Goal: Transaction & Acquisition: Purchase product/service

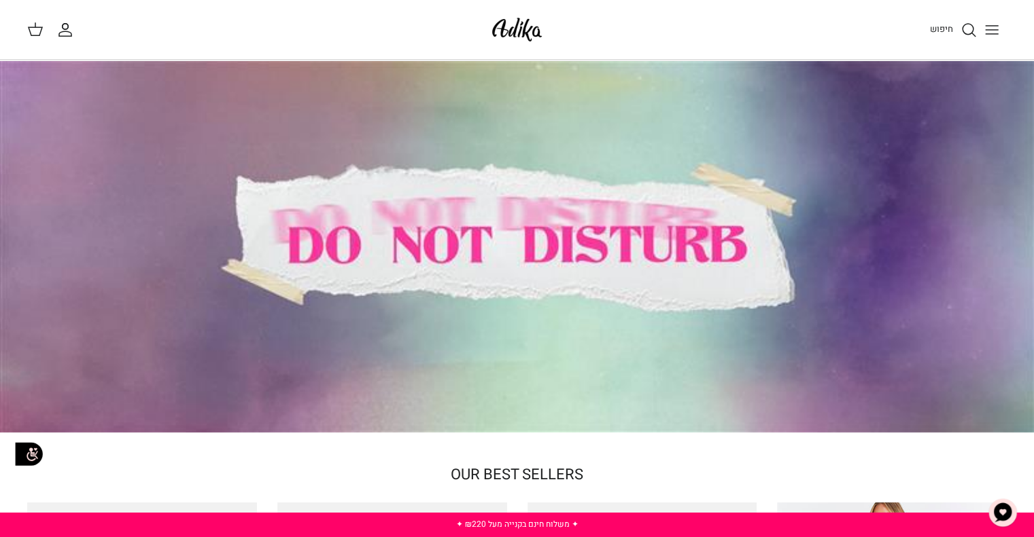
click at [999, 29] on icon "Toggle menu" at bounding box center [991, 30] width 16 height 16
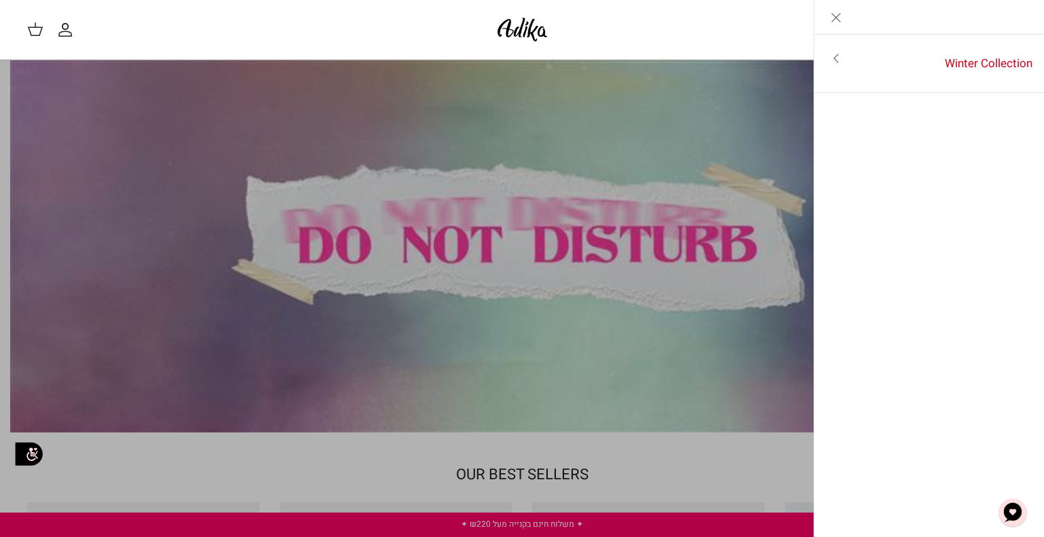
click at [686, 172] on link "Toggle menu" at bounding box center [522, 268] width 1044 height 537
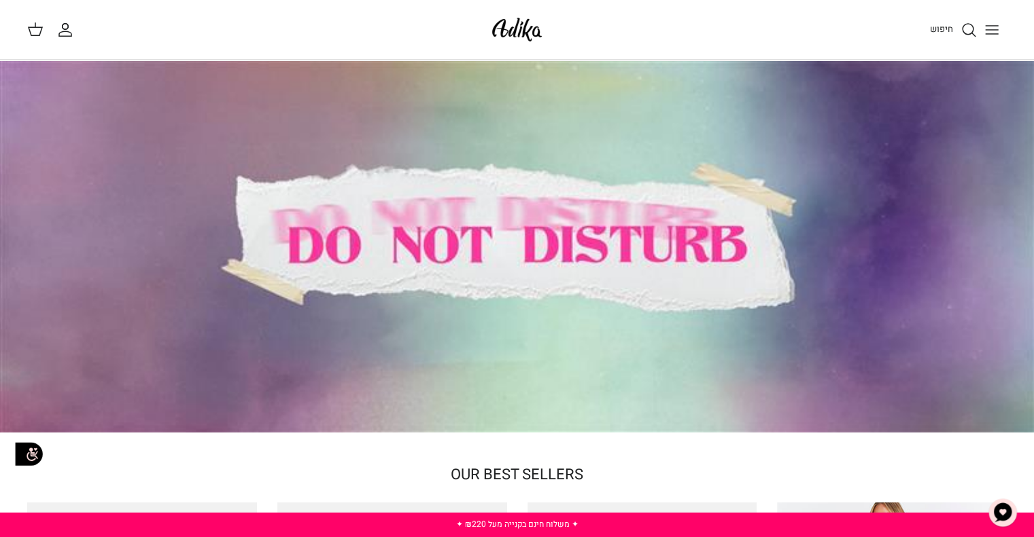
click at [1000, 32] on button "Toggle menu" at bounding box center [991, 30] width 30 height 30
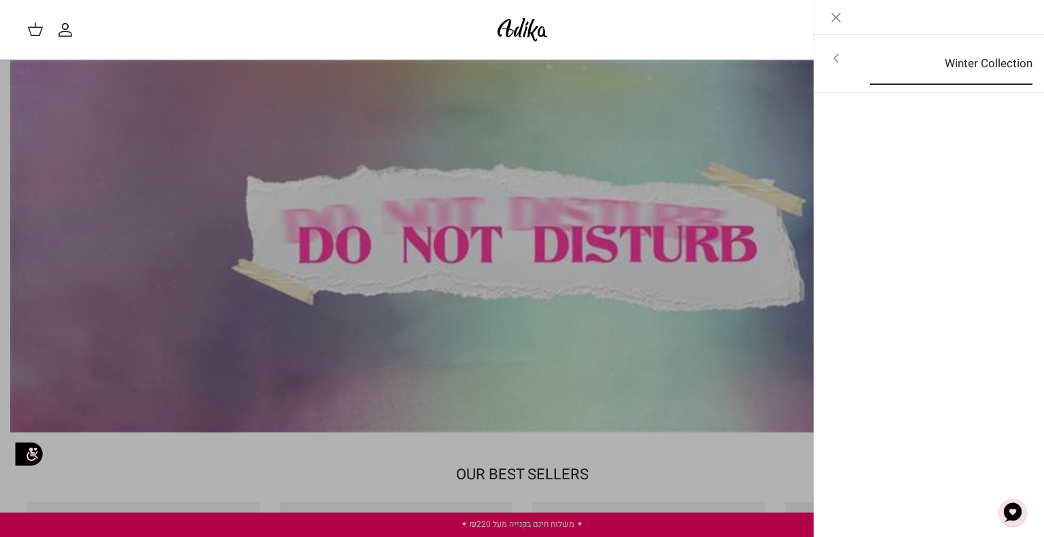
click at [951, 56] on link "Winter Collection" at bounding box center [951, 64] width 187 height 42
click at [971, 58] on link "לכל הפריטים" at bounding box center [929, 60] width 217 height 34
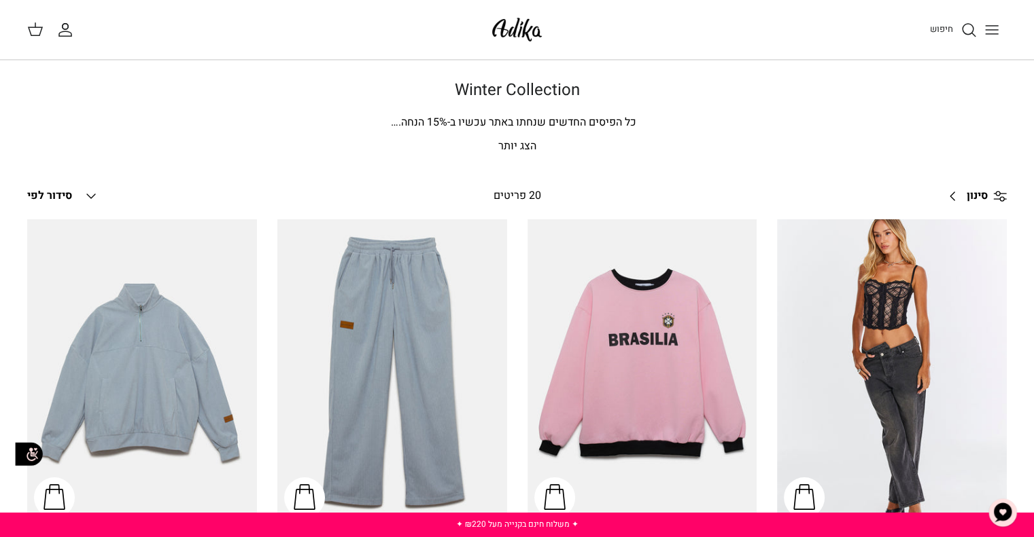
click at [534, 135] on div "Winter Collection כל הפיסים החדשים שנחתו באתר עכשיו ב- 15 % הנחה. בינינו, את לא…" at bounding box center [517, 118] width 1006 height 75
click at [532, 142] on p "הצג יותר" at bounding box center [516, 147] width 951 height 18
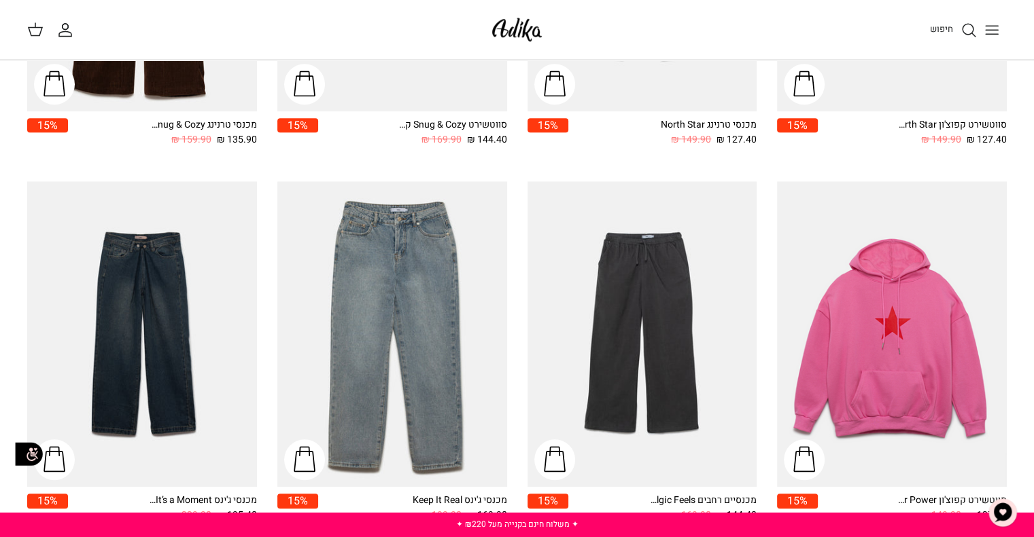
scroll to position [848, 0]
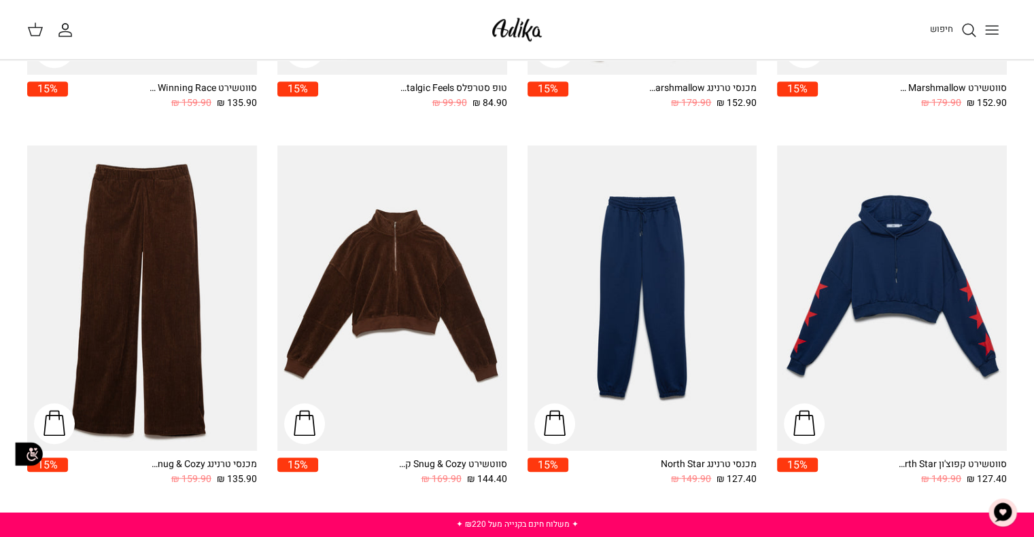
click at [997, 32] on icon "Toggle menu" at bounding box center [991, 30] width 16 height 16
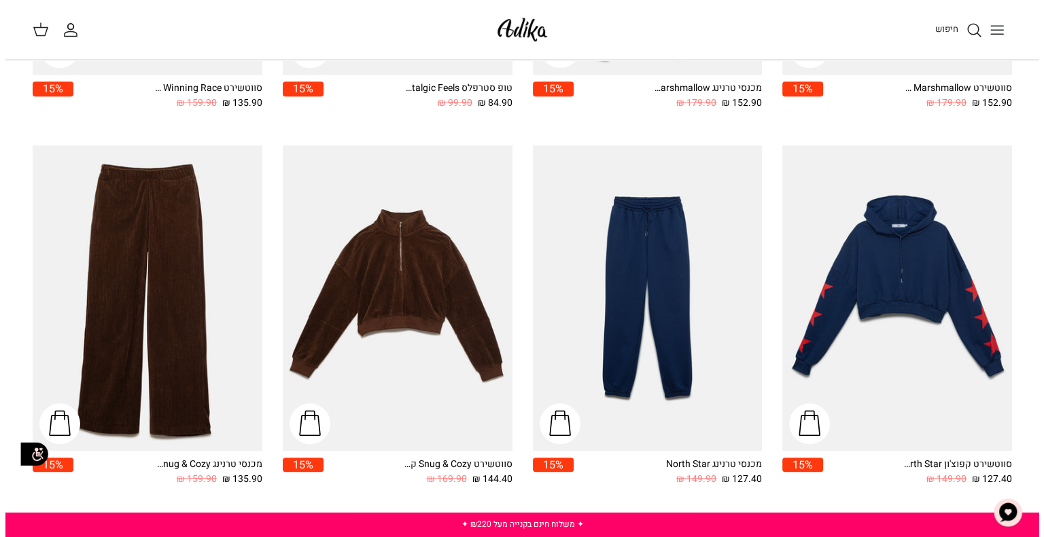
scroll to position [851, 0]
